Goal: Task Accomplishment & Management: Use online tool/utility

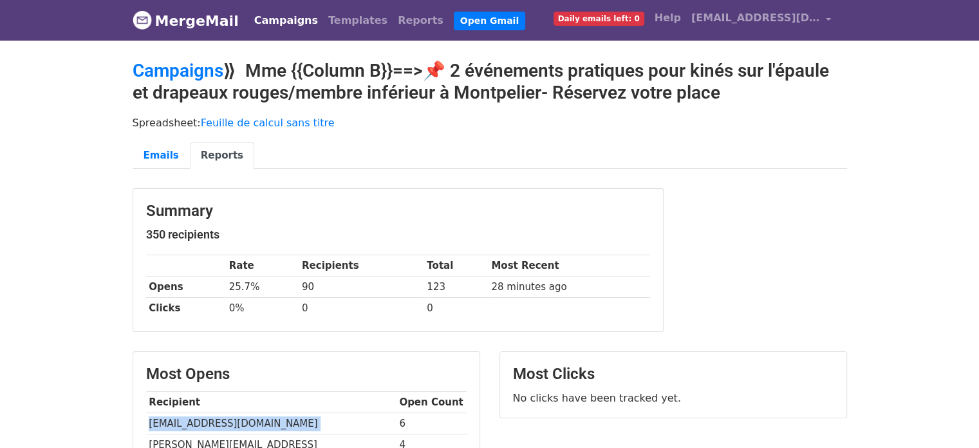
click at [262, 15] on link "Campaigns" at bounding box center [286, 21] width 74 height 26
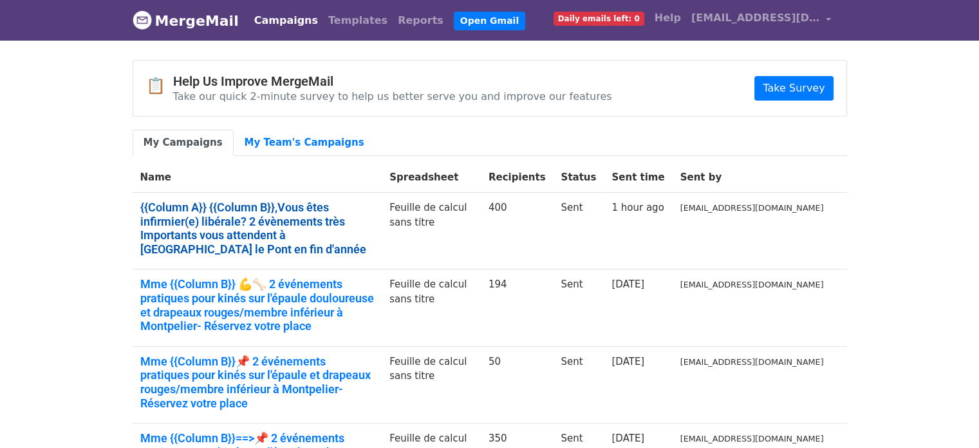
click at [299, 226] on link "{{Column A}} {{Column B}},Vous êtes infirmier(e) libérale? 2 évènements très Im…" at bounding box center [257, 227] width 234 height 55
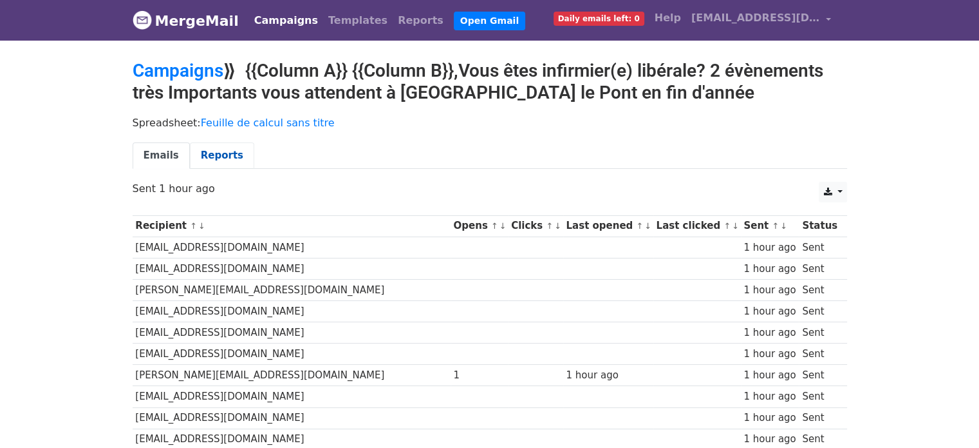
click at [214, 159] on link "Reports" at bounding box center [222, 155] width 64 height 26
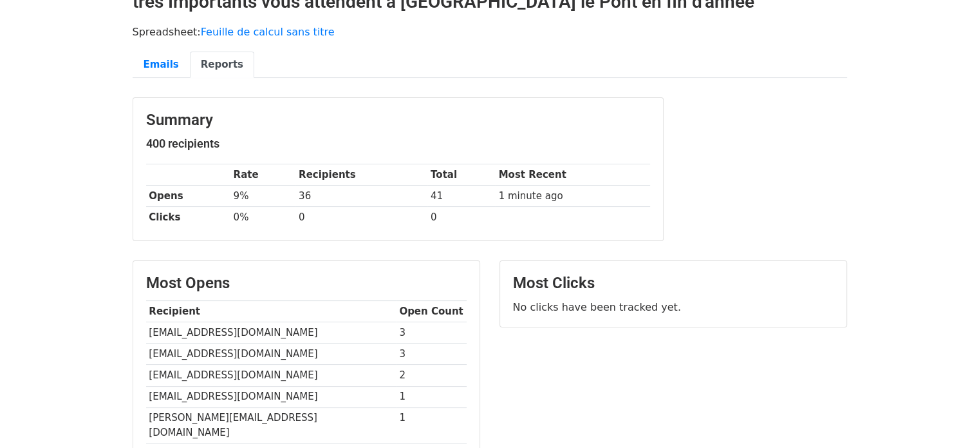
scroll to position [100, 0]
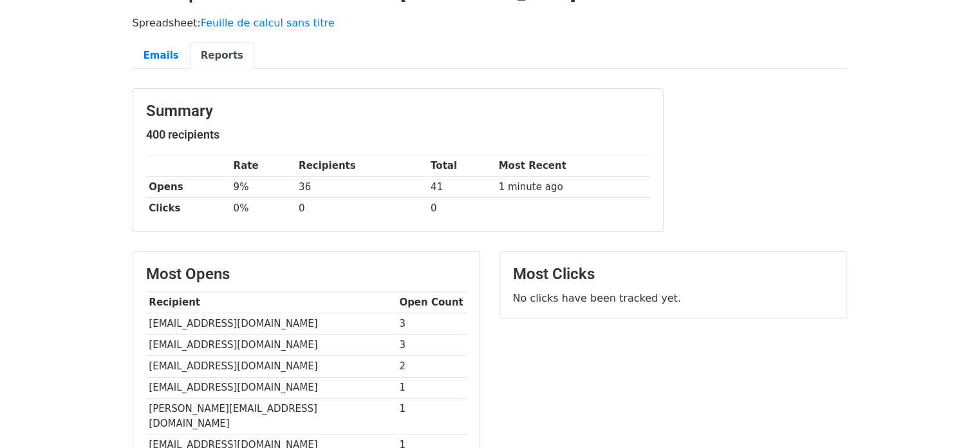
click at [222, 319] on td "astridderendinger@orange.fr" at bounding box center [271, 323] width 250 height 21
copy tr "astridderendinger@orange.fr"
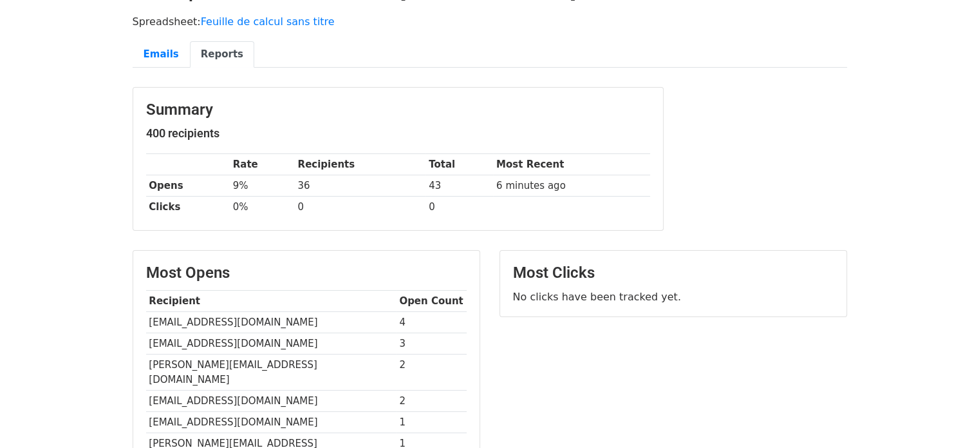
click at [252, 319] on td "[EMAIL_ADDRESS][DOMAIN_NAME]" at bounding box center [271, 322] width 250 height 21
